Goal: Task Accomplishment & Management: Use online tool/utility

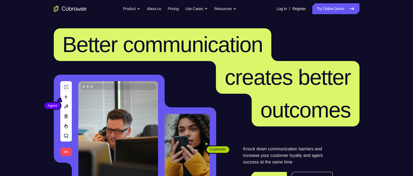
click at [320, 6] on link "Try Online Demo" at bounding box center [335, 8] width 47 height 11
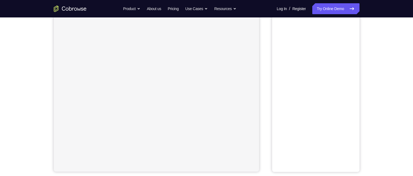
scroll to position [55, 0]
click at [348, 21] on button "Android" at bounding box center [344, 21] width 29 height 11
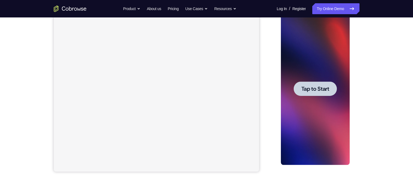
scroll to position [0, 0]
click at [313, 86] on span "Tap to Start" at bounding box center [315, 88] width 28 height 5
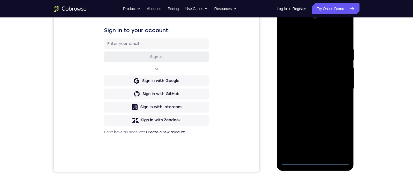
click at [316, 162] on div at bounding box center [315, 89] width 69 height 153
click at [337, 139] on div at bounding box center [315, 89] width 69 height 153
click at [307, 35] on div at bounding box center [315, 89] width 69 height 153
click at [337, 86] on div at bounding box center [315, 89] width 69 height 153
click at [306, 98] on div at bounding box center [315, 89] width 69 height 153
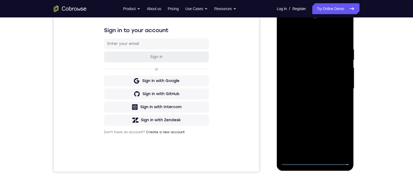
click at [308, 85] on div at bounding box center [315, 89] width 69 height 153
click at [309, 77] on div at bounding box center [315, 89] width 69 height 153
click at [330, 55] on div at bounding box center [315, 89] width 69 height 153
click at [315, 90] on div at bounding box center [315, 89] width 69 height 153
click at [327, 47] on div at bounding box center [315, 89] width 69 height 153
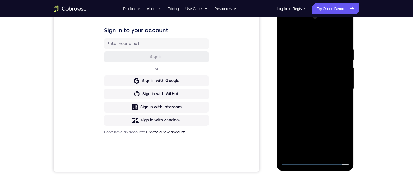
click at [308, 106] on div at bounding box center [315, 89] width 69 height 153
click at [310, 48] on div at bounding box center [315, 89] width 69 height 153
click at [345, 72] on div at bounding box center [315, 89] width 69 height 153
click at [285, 94] on div at bounding box center [315, 89] width 69 height 153
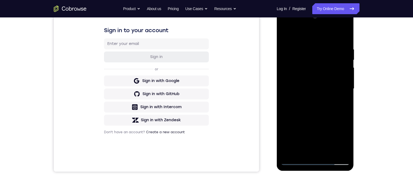
click at [283, 83] on div at bounding box center [315, 89] width 69 height 153
click at [346, 74] on div at bounding box center [315, 89] width 69 height 153
click at [347, 73] on div at bounding box center [315, 89] width 69 height 153
click at [344, 73] on div at bounding box center [315, 89] width 69 height 153
click at [346, 71] on div at bounding box center [315, 89] width 69 height 153
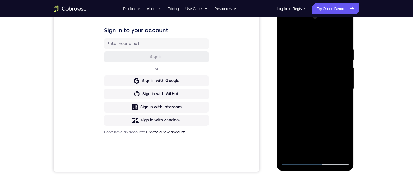
click at [283, 73] on div at bounding box center [315, 89] width 69 height 153
click at [346, 80] on div at bounding box center [315, 89] width 69 height 153
click at [287, 85] on div at bounding box center [315, 89] width 69 height 153
click at [342, 82] on div at bounding box center [315, 89] width 69 height 153
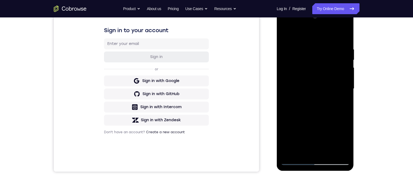
click at [344, 80] on div at bounding box center [315, 89] width 69 height 153
click at [344, 86] on div at bounding box center [315, 89] width 69 height 153
click at [290, 84] on div at bounding box center [315, 89] width 69 height 153
click at [288, 84] on div at bounding box center [315, 89] width 69 height 153
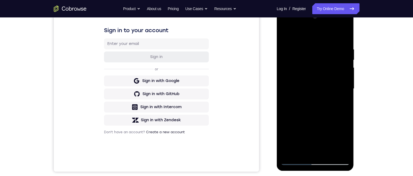
click at [345, 76] on div at bounding box center [315, 89] width 69 height 153
click at [345, 77] on div at bounding box center [315, 89] width 69 height 153
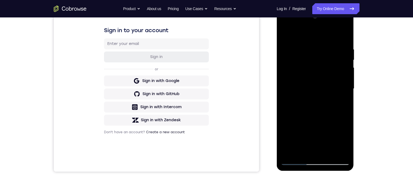
click at [343, 83] on div at bounding box center [315, 89] width 69 height 153
click at [343, 81] on div at bounding box center [315, 89] width 69 height 153
click at [339, 89] on div at bounding box center [315, 89] width 69 height 153
click at [343, 83] on div at bounding box center [315, 89] width 69 height 153
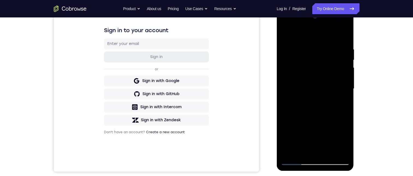
click at [344, 83] on div at bounding box center [315, 89] width 69 height 153
click at [285, 75] on div at bounding box center [315, 89] width 69 height 153
click at [342, 79] on div at bounding box center [315, 89] width 69 height 153
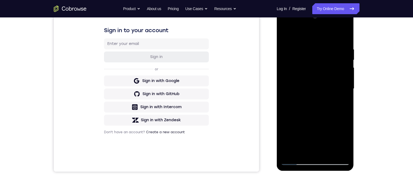
click at [343, 77] on div at bounding box center [315, 89] width 69 height 153
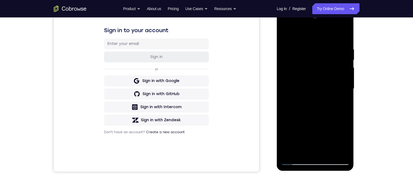
click at [343, 77] on div at bounding box center [315, 89] width 69 height 153
click at [287, 73] on div at bounding box center [315, 89] width 69 height 153
click at [345, 86] on div at bounding box center [315, 89] width 69 height 153
click at [288, 89] on div at bounding box center [315, 89] width 69 height 153
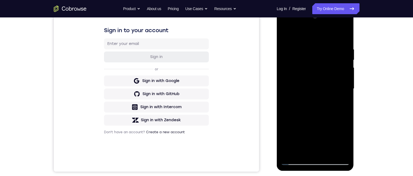
click at [346, 91] on div at bounding box center [315, 89] width 69 height 153
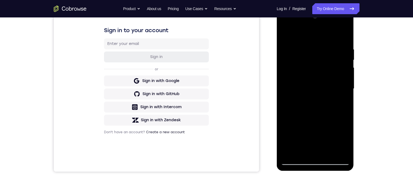
click at [346, 91] on div at bounding box center [315, 89] width 69 height 153
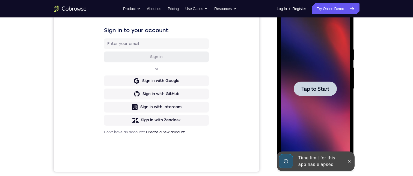
click at [346, 91] on div at bounding box center [315, 89] width 69 height 153
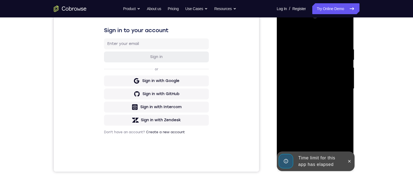
click at [350, 162] on icon at bounding box center [349, 161] width 2 height 2
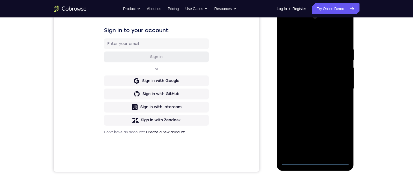
click at [317, 161] on div at bounding box center [315, 89] width 69 height 153
click at [336, 139] on div at bounding box center [315, 89] width 69 height 153
click at [317, 34] on div at bounding box center [315, 89] width 69 height 153
click at [340, 88] on div at bounding box center [315, 89] width 69 height 153
click at [307, 100] on div at bounding box center [315, 89] width 69 height 153
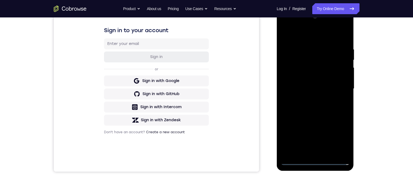
click at [306, 86] on div at bounding box center [315, 89] width 69 height 153
click at [297, 79] on div at bounding box center [315, 89] width 69 height 153
click at [297, 88] on div at bounding box center [315, 89] width 69 height 153
click at [298, 105] on div at bounding box center [315, 89] width 69 height 153
click at [297, 103] on div at bounding box center [315, 89] width 69 height 153
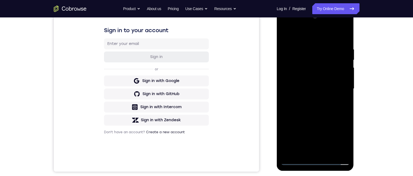
click at [296, 106] on div at bounding box center [315, 89] width 69 height 153
click at [305, 109] on div at bounding box center [315, 89] width 69 height 153
click at [345, 93] on div at bounding box center [315, 89] width 69 height 153
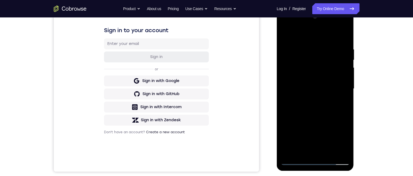
drag, startPoint x: 325, startPoint y: 105, endPoint x: 324, endPoint y: 100, distance: 4.5
click at [324, 97] on div at bounding box center [315, 89] width 69 height 153
click at [347, 76] on div at bounding box center [315, 89] width 69 height 153
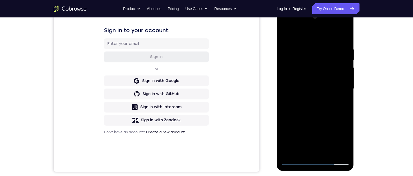
click at [347, 76] on div at bounding box center [315, 89] width 69 height 153
click at [283, 77] on div at bounding box center [315, 89] width 69 height 153
click at [347, 78] on div at bounding box center [315, 89] width 69 height 153
click at [333, 118] on div at bounding box center [315, 89] width 69 height 153
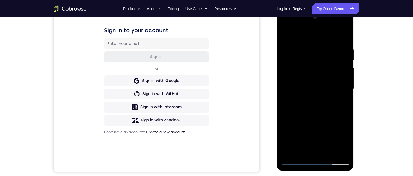
click at [342, 118] on div at bounding box center [315, 89] width 69 height 153
drag, startPoint x: 323, startPoint y: 100, endPoint x: 318, endPoint y: 98, distance: 5.8
click at [325, 114] on div at bounding box center [315, 89] width 69 height 153
click at [336, 45] on div at bounding box center [315, 89] width 69 height 153
click at [338, 80] on div at bounding box center [315, 89] width 69 height 153
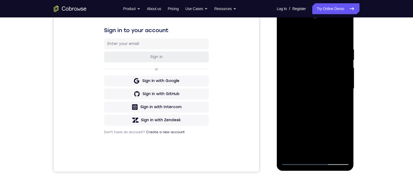
click at [338, 80] on div at bounding box center [315, 89] width 69 height 153
click at [289, 87] on div at bounding box center [315, 89] width 69 height 153
click at [344, 91] on div at bounding box center [315, 89] width 69 height 153
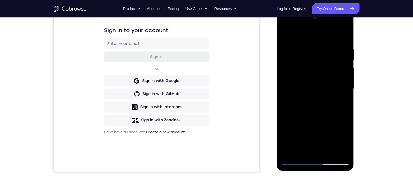
click at [345, 97] on div at bounding box center [315, 89] width 69 height 153
click at [344, 85] on div at bounding box center [315, 89] width 69 height 153
click at [345, 79] on div at bounding box center [315, 89] width 69 height 153
click at [290, 85] on div at bounding box center [315, 89] width 69 height 153
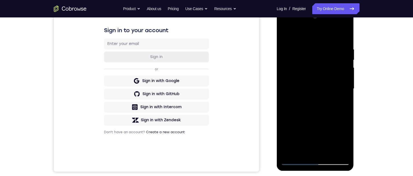
click at [287, 85] on div at bounding box center [315, 89] width 69 height 153
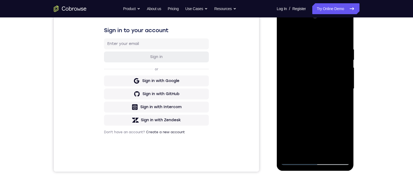
click at [288, 85] on div at bounding box center [315, 89] width 69 height 153
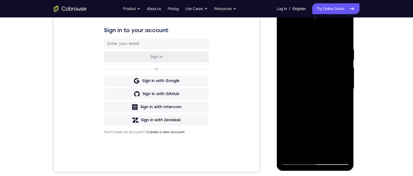
click at [288, 85] on div at bounding box center [315, 89] width 69 height 153
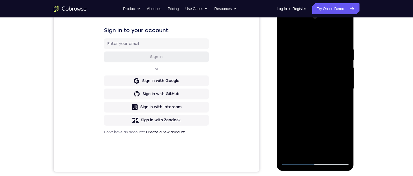
click at [288, 85] on div at bounding box center [315, 89] width 69 height 153
click at [320, 85] on div at bounding box center [315, 89] width 69 height 153
click at [319, 81] on div at bounding box center [315, 89] width 69 height 153
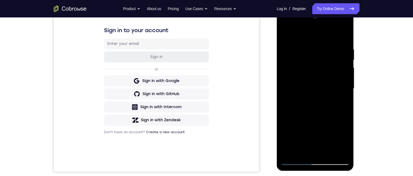
drag, startPoint x: 320, startPoint y: 100, endPoint x: 317, endPoint y: 65, distance: 35.1
click at [317, 65] on div at bounding box center [315, 89] width 69 height 153
click at [315, 78] on div at bounding box center [315, 89] width 69 height 153
click at [309, 128] on div at bounding box center [315, 89] width 69 height 153
drag, startPoint x: 320, startPoint y: 126, endPoint x: 316, endPoint y: 117, distance: 9.2
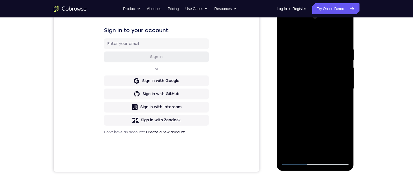
click at [316, 117] on div at bounding box center [315, 89] width 69 height 153
drag, startPoint x: 316, startPoint y: 125, endPoint x: 314, endPoint y: 123, distance: 3.1
click at [314, 123] on div at bounding box center [315, 89] width 69 height 153
click at [331, 150] on div at bounding box center [315, 89] width 69 height 153
click at [324, 118] on div at bounding box center [315, 89] width 69 height 153
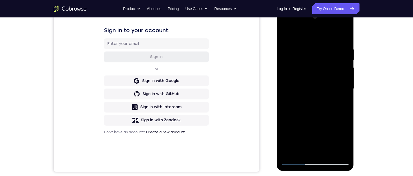
drag, startPoint x: 319, startPoint y: 78, endPoint x: 323, endPoint y: 106, distance: 27.6
click at [323, 106] on div at bounding box center [315, 89] width 69 height 153
click at [322, 75] on div at bounding box center [315, 89] width 69 height 153
click at [344, 102] on div at bounding box center [315, 89] width 69 height 153
click at [345, 102] on div at bounding box center [315, 89] width 69 height 153
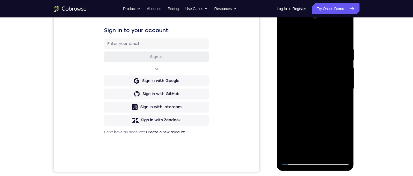
click at [287, 35] on div at bounding box center [315, 89] width 69 height 153
click at [285, 34] on div at bounding box center [315, 89] width 69 height 153
click at [346, 33] on div at bounding box center [315, 89] width 69 height 153
drag, startPoint x: 291, startPoint y: 86, endPoint x: 291, endPoint y: 100, distance: 13.9
click at [291, 100] on div at bounding box center [315, 89] width 69 height 153
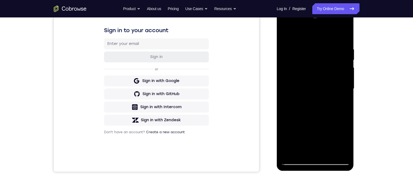
click at [286, 34] on div at bounding box center [315, 89] width 69 height 153
drag, startPoint x: 321, startPoint y: 122, endPoint x: 324, endPoint y: 61, distance: 61.5
click at [324, 60] on div at bounding box center [315, 89] width 69 height 153
drag, startPoint x: 333, startPoint y: 129, endPoint x: 339, endPoint y: 74, distance: 55.2
click at [339, 75] on div at bounding box center [315, 89] width 69 height 153
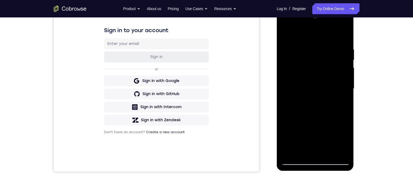
drag, startPoint x: 328, startPoint y: 112, endPoint x: 328, endPoint y: 76, distance: 36.6
click at [328, 75] on div at bounding box center [315, 89] width 69 height 153
drag, startPoint x: 322, startPoint y: 116, endPoint x: 322, endPoint y: 67, distance: 48.3
click at [322, 67] on div at bounding box center [315, 89] width 69 height 153
drag, startPoint x: 318, startPoint y: 114, endPoint x: 326, endPoint y: 58, distance: 55.8
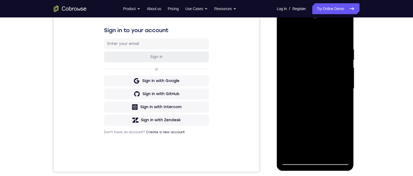
click at [326, 58] on div at bounding box center [315, 89] width 69 height 153
drag, startPoint x: 313, startPoint y: 115, endPoint x: 306, endPoint y: 80, distance: 35.9
click at [310, 62] on div at bounding box center [315, 89] width 69 height 153
drag, startPoint x: 302, startPoint y: 129, endPoint x: 306, endPoint y: 86, distance: 42.7
click at [306, 86] on div at bounding box center [315, 89] width 69 height 153
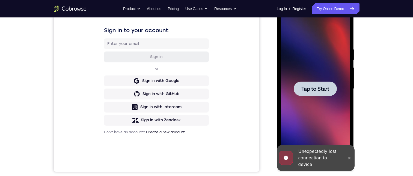
click at [317, 90] on span "Tap to Start" at bounding box center [315, 88] width 28 height 5
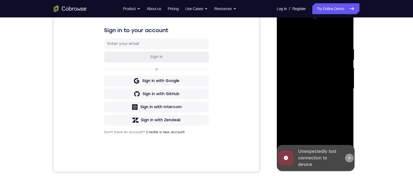
click at [347, 159] on icon at bounding box center [349, 158] width 4 height 4
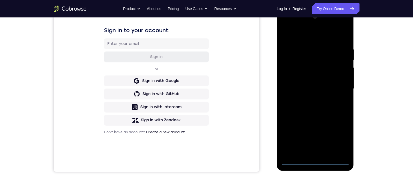
click at [318, 160] on div at bounding box center [315, 89] width 69 height 153
click at [343, 142] on div at bounding box center [315, 89] width 69 height 153
click at [321, 36] on div at bounding box center [315, 89] width 69 height 153
click at [336, 84] on div at bounding box center [315, 89] width 69 height 153
click at [309, 99] on div at bounding box center [315, 89] width 69 height 153
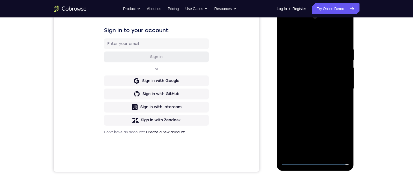
click at [324, 79] on div at bounding box center [315, 89] width 69 height 153
click at [317, 87] on div at bounding box center [315, 89] width 69 height 153
click at [317, 99] on div at bounding box center [315, 89] width 69 height 153
click at [312, 74] on div at bounding box center [315, 89] width 69 height 153
drag, startPoint x: 314, startPoint y: 111, endPoint x: 314, endPoint y: 93, distance: 18.0
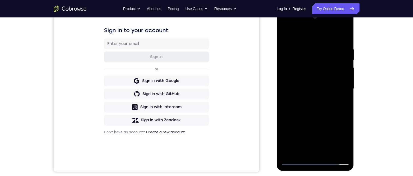
click at [314, 93] on div at bounding box center [315, 89] width 69 height 153
drag, startPoint x: 298, startPoint y: 102, endPoint x: 298, endPoint y: 87, distance: 15.3
click at [298, 87] on div at bounding box center [315, 89] width 69 height 153
click at [301, 94] on div at bounding box center [315, 89] width 69 height 153
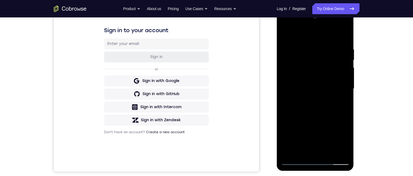
click at [284, 126] on div at bounding box center [315, 89] width 69 height 153
drag, startPoint x: 311, startPoint y: 104, endPoint x: 311, endPoint y: 100, distance: 3.8
click at [311, 100] on div at bounding box center [315, 89] width 69 height 153
drag, startPoint x: 311, startPoint y: 111, endPoint x: 311, endPoint y: 127, distance: 15.6
click at [311, 127] on div at bounding box center [315, 89] width 69 height 153
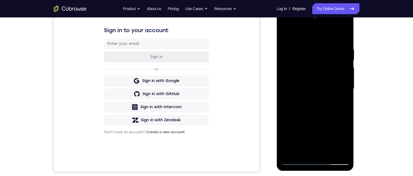
drag, startPoint x: 327, startPoint y: 97, endPoint x: 328, endPoint y: 54, distance: 43.1
click at [328, 53] on div at bounding box center [315, 89] width 69 height 153
drag, startPoint x: 317, startPoint y: 96, endPoint x: 318, endPoint y: 87, distance: 8.6
click at [316, 79] on div at bounding box center [315, 89] width 69 height 153
drag, startPoint x: 318, startPoint y: 108, endPoint x: 320, endPoint y: 69, distance: 38.8
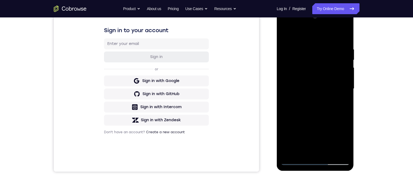
click at [320, 69] on div at bounding box center [315, 89] width 69 height 153
drag, startPoint x: 317, startPoint y: 109, endPoint x: 318, endPoint y: 69, distance: 39.8
click at [318, 69] on div at bounding box center [315, 89] width 69 height 153
drag, startPoint x: 311, startPoint y: 120, endPoint x: 306, endPoint y: 72, distance: 48.3
click at [306, 71] on div at bounding box center [315, 89] width 69 height 153
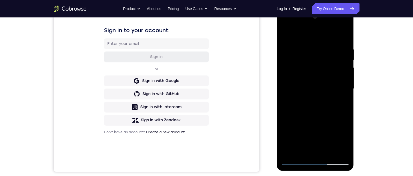
drag, startPoint x: 302, startPoint y: 63, endPoint x: 302, endPoint y: 54, distance: 8.7
click at [302, 54] on div at bounding box center [315, 89] width 69 height 153
click at [313, 72] on div at bounding box center [315, 89] width 69 height 153
drag, startPoint x: 316, startPoint y: 106, endPoint x: 314, endPoint y: 66, distance: 40.4
click at [314, 66] on div at bounding box center [315, 89] width 69 height 153
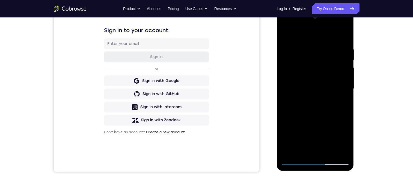
click at [331, 114] on div at bounding box center [315, 89] width 69 height 153
drag, startPoint x: 319, startPoint y: 123, endPoint x: 319, endPoint y: 101, distance: 21.8
click at [319, 101] on div at bounding box center [315, 89] width 69 height 153
click at [308, 126] on div at bounding box center [315, 89] width 69 height 153
drag, startPoint x: 310, startPoint y: 106, endPoint x: 312, endPoint y: 120, distance: 14.0
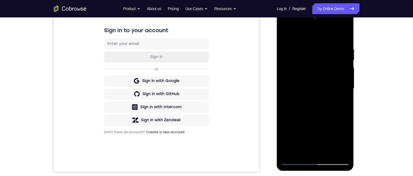
click at [312, 120] on div at bounding box center [315, 89] width 69 height 153
drag, startPoint x: 317, startPoint y: 75, endPoint x: 317, endPoint y: 50, distance: 25.1
click at [317, 49] on div at bounding box center [315, 89] width 69 height 153
drag, startPoint x: 310, startPoint y: 82, endPoint x: 311, endPoint y: 70, distance: 12.9
click at [311, 68] on div at bounding box center [315, 89] width 69 height 153
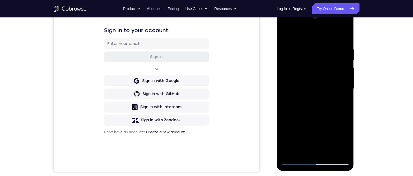
drag, startPoint x: 309, startPoint y: 77, endPoint x: 309, endPoint y: 65, distance: 12.6
click at [309, 65] on div at bounding box center [315, 89] width 69 height 153
drag, startPoint x: 305, startPoint y: 94, endPoint x: 303, endPoint y: 58, distance: 36.1
click at [303, 56] on div at bounding box center [315, 89] width 69 height 153
drag, startPoint x: 305, startPoint y: 88, endPoint x: 301, endPoint y: 62, distance: 26.5
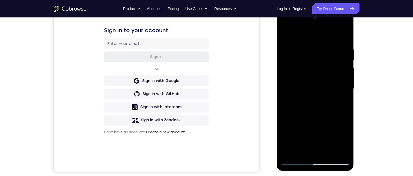
click at [305, 59] on div at bounding box center [315, 89] width 69 height 153
drag, startPoint x: 292, startPoint y: 122, endPoint x: 296, endPoint y: 108, distance: 14.3
click at [295, 110] on div at bounding box center [315, 89] width 69 height 153
click at [343, 92] on div at bounding box center [315, 89] width 69 height 153
click at [343, 90] on div at bounding box center [315, 89] width 69 height 153
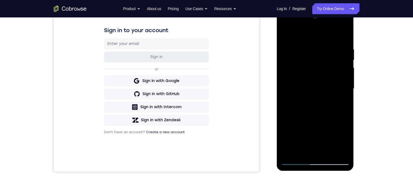
drag, startPoint x: 331, startPoint y: 92, endPoint x: 331, endPoint y: 53, distance: 39.8
click at [333, 47] on div at bounding box center [315, 89] width 69 height 153
drag, startPoint x: 312, startPoint y: 114, endPoint x: 306, endPoint y: 73, distance: 41.6
click at [307, 71] on div at bounding box center [315, 89] width 69 height 153
drag, startPoint x: 301, startPoint y: 109, endPoint x: 298, endPoint y: 57, distance: 51.4
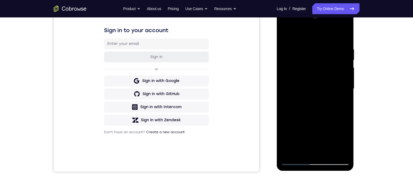
click at [300, 59] on div at bounding box center [315, 89] width 69 height 153
drag, startPoint x: 298, startPoint y: 103, endPoint x: 295, endPoint y: 80, distance: 23.9
click at [301, 49] on div at bounding box center [315, 89] width 69 height 153
drag, startPoint x: 299, startPoint y: 102, endPoint x: 300, endPoint y: 66, distance: 36.3
click at [301, 68] on div at bounding box center [315, 89] width 69 height 153
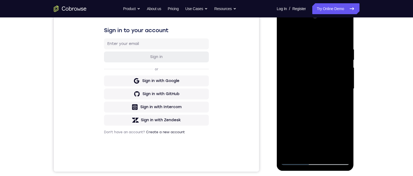
drag, startPoint x: 304, startPoint y: 86, endPoint x: 305, endPoint y: 72, distance: 13.9
click at [305, 72] on div at bounding box center [315, 89] width 69 height 153
click at [305, 96] on div at bounding box center [315, 89] width 69 height 153
drag, startPoint x: 313, startPoint y: 92, endPoint x: 313, endPoint y: 45, distance: 47.5
click at [314, 38] on div at bounding box center [315, 89] width 69 height 153
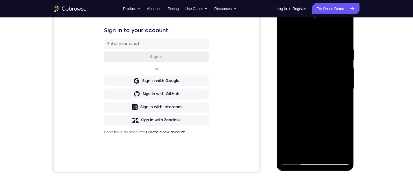
drag, startPoint x: 326, startPoint y: 115, endPoint x: 318, endPoint y: 66, distance: 49.2
click at [318, 67] on div at bounding box center [315, 89] width 69 height 153
drag, startPoint x: 333, startPoint y: 106, endPoint x: 331, endPoint y: 84, distance: 21.6
click at [332, 84] on div at bounding box center [315, 89] width 69 height 153
drag, startPoint x: 326, startPoint y: 100, endPoint x: 325, endPoint y: 84, distance: 15.8
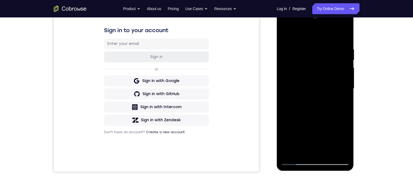
click at [326, 84] on div at bounding box center [315, 89] width 69 height 153
click at [331, 120] on div at bounding box center [315, 89] width 69 height 153
click at [311, 121] on div at bounding box center [315, 89] width 69 height 153
drag, startPoint x: 311, startPoint y: 121, endPoint x: 306, endPoint y: 92, distance: 29.8
click at [306, 91] on div at bounding box center [315, 89] width 69 height 153
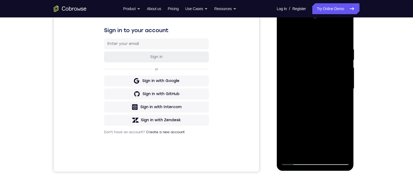
drag, startPoint x: 306, startPoint y: 117, endPoint x: 306, endPoint y: 76, distance: 41.2
click at [306, 74] on div at bounding box center [315, 89] width 69 height 153
drag, startPoint x: 313, startPoint y: 114, endPoint x: 312, endPoint y: 88, distance: 26.5
click at [313, 75] on div at bounding box center [315, 89] width 69 height 153
drag, startPoint x: 312, startPoint y: 89, endPoint x: 312, endPoint y: 111, distance: 21.3
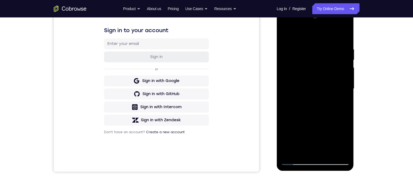
click at [312, 110] on div at bounding box center [315, 89] width 69 height 153
click at [342, 67] on div at bounding box center [315, 89] width 69 height 153
drag, startPoint x: 329, startPoint y: 72, endPoint x: 329, endPoint y: 82, distance: 10.1
click at [329, 82] on div at bounding box center [315, 89] width 69 height 153
click at [343, 78] on div at bounding box center [315, 89] width 69 height 153
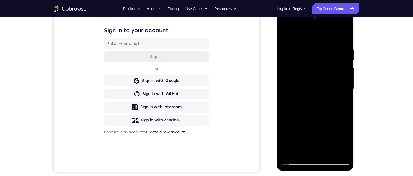
click at [343, 78] on div at bounding box center [315, 89] width 69 height 153
click at [345, 76] on div at bounding box center [315, 89] width 69 height 153
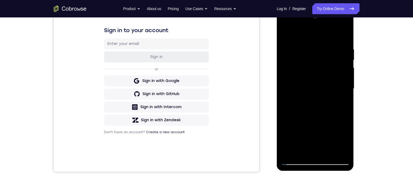
click at [345, 76] on div at bounding box center [315, 89] width 69 height 153
click at [287, 78] on div at bounding box center [315, 89] width 69 height 153
click at [286, 78] on div at bounding box center [315, 89] width 69 height 153
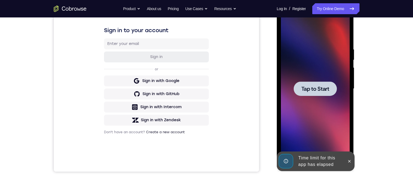
click at [328, 91] on span "Tap to Start" at bounding box center [315, 88] width 28 height 5
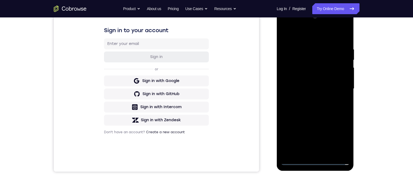
click at [313, 159] on div at bounding box center [315, 89] width 69 height 153
click at [313, 161] on div at bounding box center [315, 89] width 69 height 153
click at [336, 138] on div at bounding box center [315, 89] width 69 height 153
click at [315, 35] on div at bounding box center [315, 89] width 69 height 153
click at [338, 86] on div at bounding box center [315, 89] width 69 height 153
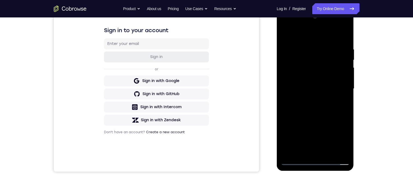
click at [307, 154] on div at bounding box center [315, 89] width 69 height 153
click at [318, 85] on div at bounding box center [315, 89] width 69 height 153
click at [320, 79] on div at bounding box center [315, 89] width 69 height 153
click at [319, 86] on div at bounding box center [315, 89] width 69 height 153
click at [312, 108] on div at bounding box center [315, 89] width 69 height 153
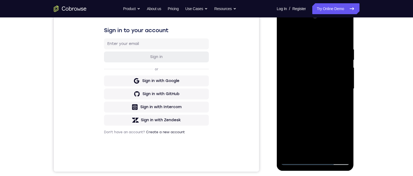
click at [316, 112] on div at bounding box center [315, 89] width 69 height 153
click at [311, 46] on div at bounding box center [315, 89] width 69 height 153
click at [344, 87] on div at bounding box center [315, 89] width 69 height 153
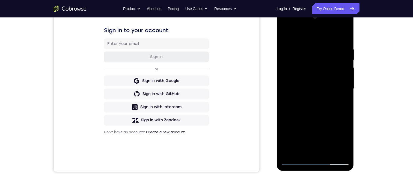
click at [344, 87] on div at bounding box center [315, 89] width 69 height 153
click at [345, 88] on div at bounding box center [315, 89] width 69 height 153
click at [344, 88] on div at bounding box center [315, 89] width 69 height 153
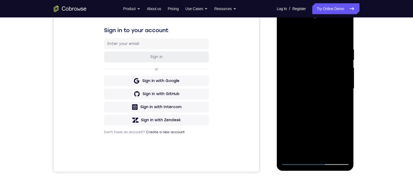
click at [344, 88] on div at bounding box center [315, 89] width 69 height 153
click at [322, 77] on div at bounding box center [315, 89] width 69 height 153
click at [342, 71] on div at bounding box center [315, 89] width 69 height 153
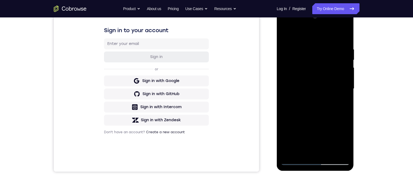
click at [339, 71] on div at bounding box center [315, 89] width 69 height 153
click at [345, 64] on div at bounding box center [315, 89] width 69 height 153
click at [345, 79] on div at bounding box center [315, 89] width 69 height 153
click at [344, 80] on div at bounding box center [315, 89] width 69 height 153
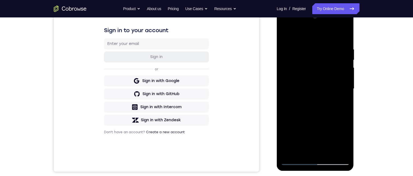
click at [347, 78] on div at bounding box center [315, 89] width 69 height 153
click at [346, 79] on div at bounding box center [315, 89] width 69 height 153
click at [350, 76] on div at bounding box center [315, 89] width 77 height 163
click at [347, 78] on div at bounding box center [315, 89] width 69 height 153
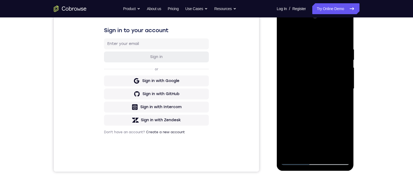
click at [343, 37] on div at bounding box center [315, 89] width 69 height 153
drag, startPoint x: 317, startPoint y: 102, endPoint x: 318, endPoint y: 109, distance: 6.4
click at [314, 81] on div at bounding box center [315, 89] width 69 height 153
drag, startPoint x: 326, startPoint y: 85, endPoint x: 313, endPoint y: 43, distance: 43.7
click at [313, 41] on div at bounding box center [315, 89] width 69 height 153
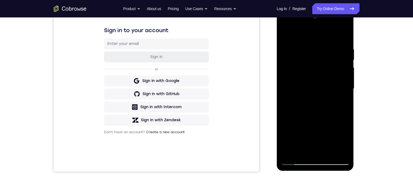
drag, startPoint x: 311, startPoint y: 113, endPoint x: 305, endPoint y: 33, distance: 80.2
click at [305, 33] on div at bounding box center [315, 89] width 69 height 153
drag, startPoint x: 307, startPoint y: 94, endPoint x: 303, endPoint y: 122, distance: 28.7
click at [303, 122] on div at bounding box center [315, 89] width 69 height 153
drag, startPoint x: 292, startPoint y: 87, endPoint x: 292, endPoint y: 91, distance: 4.7
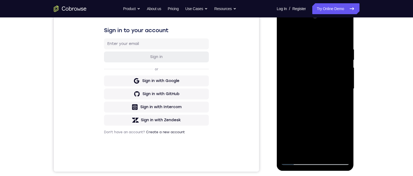
click at [292, 92] on div at bounding box center [315, 89] width 69 height 153
click at [347, 92] on div at bounding box center [315, 89] width 69 height 153
click at [346, 93] on div at bounding box center [315, 89] width 69 height 153
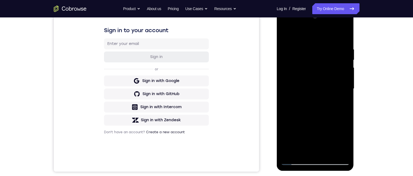
click at [346, 93] on div at bounding box center [315, 89] width 69 height 153
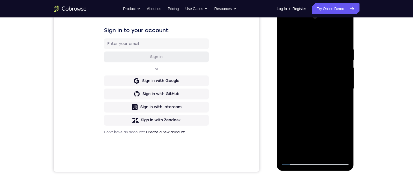
click at [346, 93] on div at bounding box center [315, 89] width 69 height 153
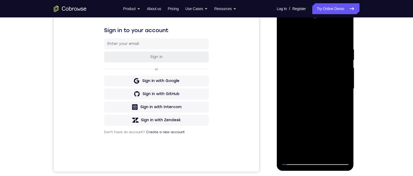
click at [346, 93] on div at bounding box center [315, 89] width 69 height 153
drag, startPoint x: 317, startPoint y: 109, endPoint x: 331, endPoint y: 120, distance: 17.7
click at [317, 54] on div at bounding box center [315, 89] width 69 height 153
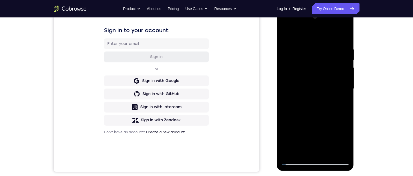
drag, startPoint x: 326, startPoint y: 111, endPoint x: 309, endPoint y: 67, distance: 46.7
click at [309, 67] on div at bounding box center [315, 89] width 69 height 153
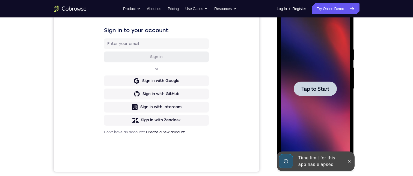
click at [324, 98] on div at bounding box center [315, 89] width 69 height 153
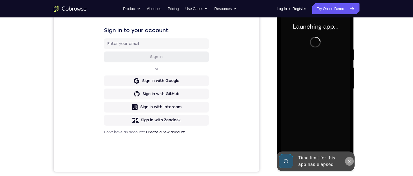
click at [349, 159] on icon at bounding box center [349, 161] width 4 height 4
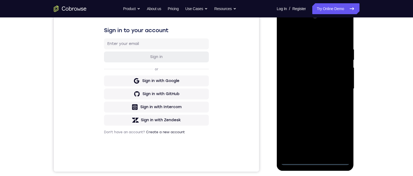
click at [315, 161] on div at bounding box center [315, 89] width 69 height 153
click at [338, 139] on div at bounding box center [315, 89] width 69 height 153
click at [300, 32] on div at bounding box center [315, 89] width 69 height 153
click at [338, 86] on div at bounding box center [315, 89] width 69 height 153
click at [309, 99] on div at bounding box center [315, 89] width 69 height 153
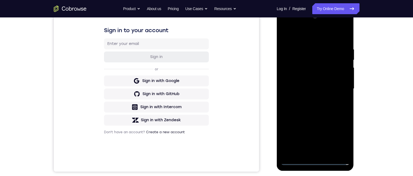
click at [307, 85] on div at bounding box center [315, 89] width 69 height 153
click at [305, 77] on div at bounding box center [315, 89] width 69 height 153
click at [305, 88] on div at bounding box center [315, 89] width 69 height 153
click at [317, 108] on div at bounding box center [315, 89] width 69 height 153
click at [306, 122] on div at bounding box center [315, 89] width 69 height 153
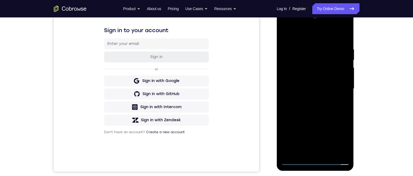
click at [308, 115] on div at bounding box center [315, 89] width 69 height 153
click at [309, 111] on div at bounding box center [315, 89] width 69 height 153
drag, startPoint x: 316, startPoint y: 83, endPoint x: 316, endPoint y: 65, distance: 18.0
click at [316, 65] on div at bounding box center [315, 89] width 69 height 153
drag, startPoint x: 310, startPoint y: 70, endPoint x: 309, endPoint y: 42, distance: 27.6
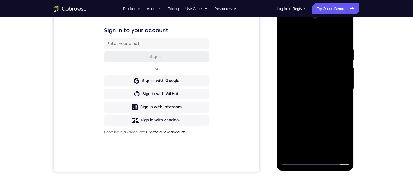
click at [310, 42] on div at bounding box center [315, 89] width 69 height 153
drag, startPoint x: 303, startPoint y: 71, endPoint x: 302, endPoint y: 48, distance: 23.2
click at [303, 49] on div at bounding box center [315, 89] width 69 height 153
drag, startPoint x: 309, startPoint y: 67, endPoint x: 305, endPoint y: 126, distance: 59.9
click at [306, 126] on div at bounding box center [315, 89] width 69 height 153
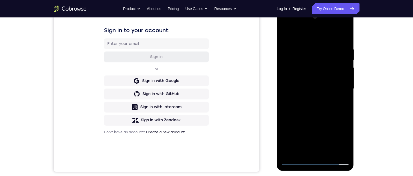
drag, startPoint x: 300, startPoint y: 79, endPoint x: 293, endPoint y: 140, distance: 61.0
click at [293, 140] on div at bounding box center [315, 89] width 69 height 153
drag, startPoint x: 306, startPoint y: 106, endPoint x: 308, endPoint y: 125, distance: 19.2
click at [308, 124] on div at bounding box center [315, 89] width 69 height 153
click at [348, 78] on div at bounding box center [315, 89] width 69 height 153
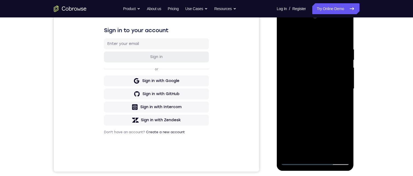
click at [348, 78] on div at bounding box center [315, 89] width 69 height 153
click at [348, 79] on div at bounding box center [315, 89] width 69 height 153
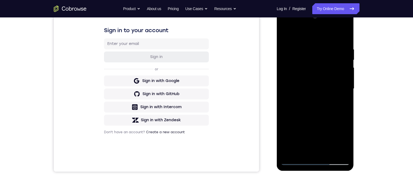
click at [348, 79] on div at bounding box center [315, 89] width 69 height 153
click at [349, 78] on div at bounding box center [315, 89] width 69 height 153
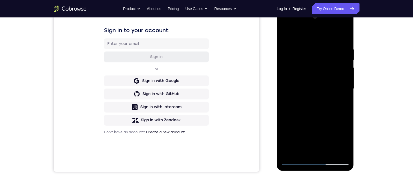
click at [348, 78] on div at bounding box center [315, 89] width 69 height 153
drag, startPoint x: 300, startPoint y: 110, endPoint x: 294, endPoint y: 47, distance: 63.9
click at [294, 45] on div at bounding box center [315, 89] width 69 height 153
drag, startPoint x: 301, startPoint y: 80, endPoint x: 300, endPoint y: 59, distance: 21.9
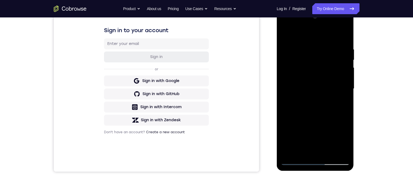
click at [301, 58] on div at bounding box center [315, 89] width 69 height 153
drag, startPoint x: 302, startPoint y: 107, endPoint x: 299, endPoint y: 58, distance: 48.9
click at [297, 38] on div at bounding box center [315, 89] width 69 height 153
drag, startPoint x: 317, startPoint y: 96, endPoint x: 309, endPoint y: 64, distance: 33.0
click at [309, 64] on div at bounding box center [315, 89] width 69 height 153
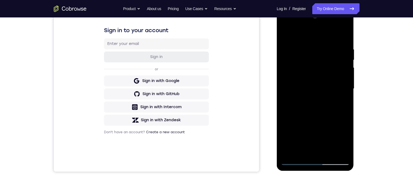
drag, startPoint x: 320, startPoint y: 105, endPoint x: 317, endPoint y: 84, distance: 21.2
click at [317, 84] on div at bounding box center [315, 89] width 69 height 153
drag, startPoint x: 318, startPoint y: 102, endPoint x: 316, endPoint y: 89, distance: 13.5
click at [316, 88] on div at bounding box center [315, 89] width 69 height 153
drag, startPoint x: 318, startPoint y: 111, endPoint x: 315, endPoint y: 105, distance: 6.2
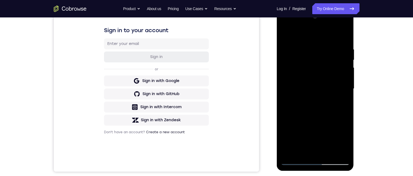
click at [315, 105] on div at bounding box center [315, 89] width 69 height 153
drag, startPoint x: 315, startPoint y: 105, endPoint x: 319, endPoint y: 122, distance: 16.8
click at [319, 122] on div at bounding box center [315, 89] width 69 height 153
click at [319, 73] on div at bounding box center [315, 89] width 69 height 153
drag, startPoint x: 331, startPoint y: 106, endPoint x: 331, endPoint y: 135, distance: 29.5
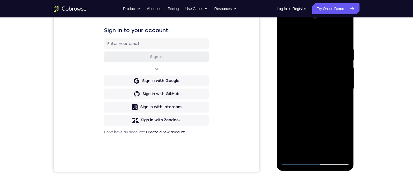
click at [327, 80] on div at bounding box center [315, 89] width 69 height 153
click at [331, 154] on div at bounding box center [315, 89] width 69 height 153
click at [326, 119] on div at bounding box center [315, 89] width 69 height 153
click at [314, 76] on div at bounding box center [315, 89] width 69 height 153
click at [341, 107] on div at bounding box center [315, 89] width 69 height 153
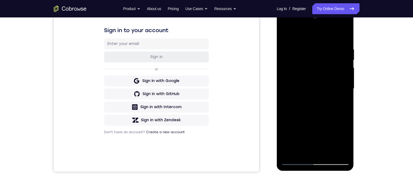
click at [345, 150] on div at bounding box center [315, 89] width 69 height 153
click at [284, 33] on div at bounding box center [315, 89] width 69 height 153
click at [327, 59] on div at bounding box center [315, 89] width 69 height 153
click at [327, 93] on div at bounding box center [315, 89] width 69 height 153
click at [289, 35] on div at bounding box center [315, 89] width 69 height 153
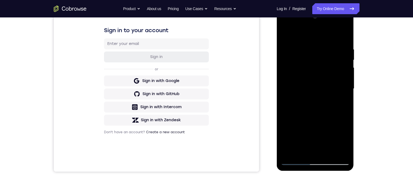
drag, startPoint x: 315, startPoint y: 100, endPoint x: 318, endPoint y: 103, distance: 4.9
click at [317, 110] on div at bounding box center [315, 89] width 69 height 153
drag, startPoint x: 330, startPoint y: 48, endPoint x: 300, endPoint y: 50, distance: 30.1
click at [298, 50] on div at bounding box center [315, 89] width 69 height 153
drag, startPoint x: 342, startPoint y: 49, endPoint x: 304, endPoint y: 52, distance: 38.0
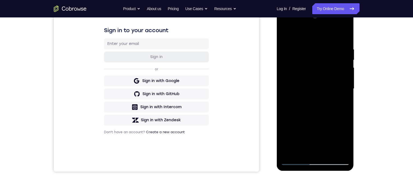
click at [304, 52] on div at bounding box center [315, 89] width 69 height 153
drag, startPoint x: 322, startPoint y: 52, endPoint x: 330, endPoint y: 50, distance: 8.4
click at [310, 52] on div at bounding box center [315, 89] width 69 height 153
drag, startPoint x: 319, startPoint y: 48, endPoint x: 350, endPoint y: 48, distance: 30.8
click at [308, 48] on div at bounding box center [315, 89] width 69 height 153
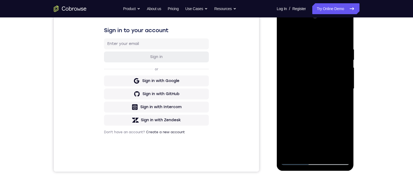
drag, startPoint x: 331, startPoint y: 49, endPoint x: 316, endPoint y: 47, distance: 14.6
click at [295, 50] on div at bounding box center [315, 89] width 69 height 153
drag, startPoint x: 334, startPoint y: 47, endPoint x: 302, endPoint y: 50, distance: 32.1
click at [301, 51] on div at bounding box center [315, 89] width 69 height 153
drag, startPoint x: 317, startPoint y: 46, endPoint x: 309, endPoint y: 48, distance: 7.2
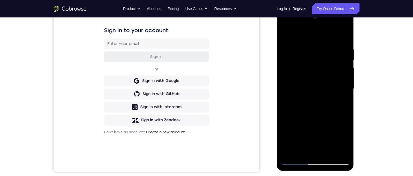
click at [308, 48] on div at bounding box center [315, 89] width 69 height 153
drag, startPoint x: 329, startPoint y: 47, endPoint x: 321, endPoint y: 50, distance: 8.9
click at [321, 50] on div at bounding box center [315, 89] width 69 height 153
drag, startPoint x: 342, startPoint y: 46, endPoint x: 336, endPoint y: 47, distance: 5.7
click at [336, 47] on div at bounding box center [315, 89] width 69 height 153
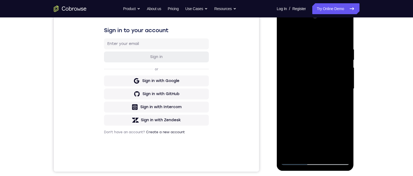
click at [312, 45] on div at bounding box center [315, 89] width 69 height 153
click at [340, 70] on div at bounding box center [315, 89] width 69 height 153
click at [330, 118] on div at bounding box center [315, 89] width 69 height 153
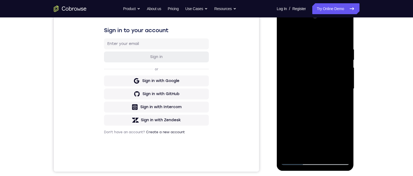
click at [285, 100] on div at bounding box center [315, 89] width 69 height 153
click at [326, 114] on div at bounding box center [315, 89] width 69 height 153
click at [344, 96] on div at bounding box center [315, 89] width 69 height 153
